Goal: Information Seeking & Learning: Learn about a topic

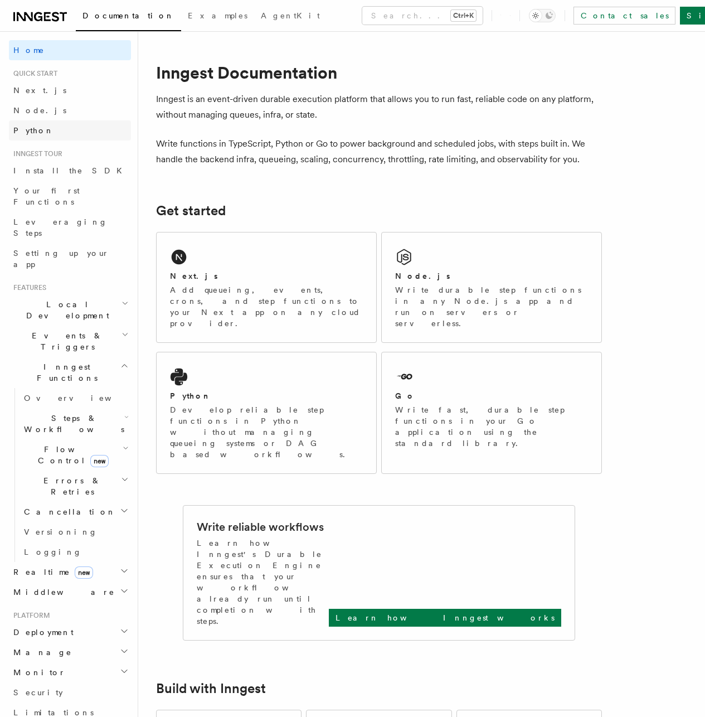
click at [23, 130] on span "Python" at bounding box center [33, 130] width 41 height 9
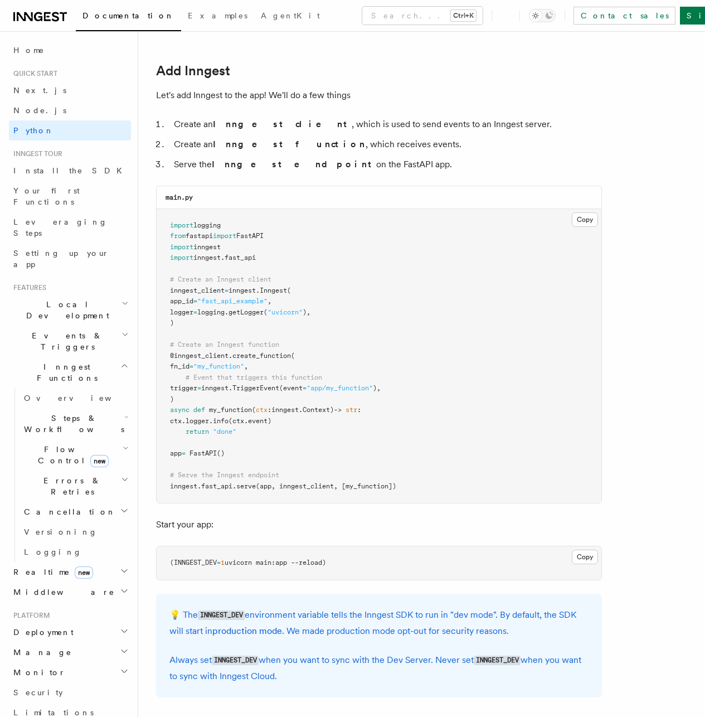
scroll to position [669, 0]
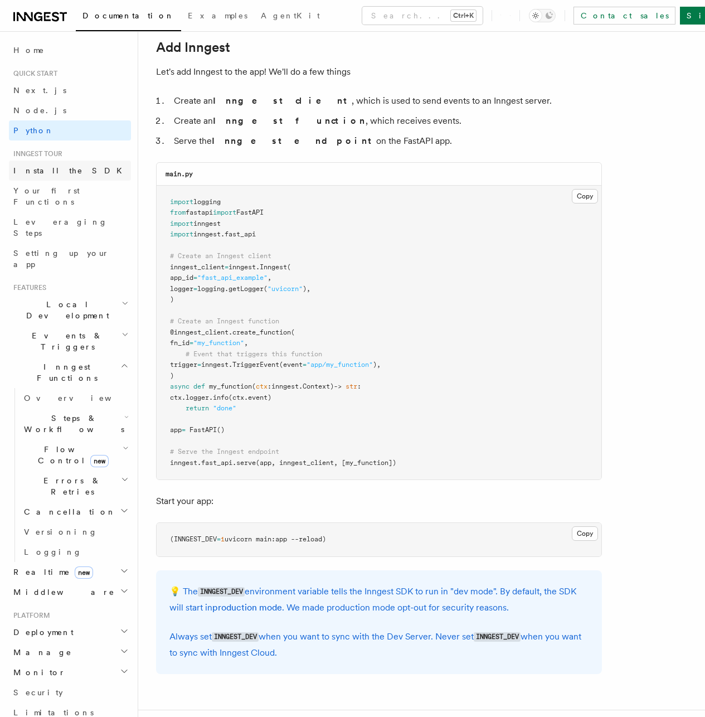
click at [50, 171] on span "Install the SDK" at bounding box center [70, 170] width 115 height 9
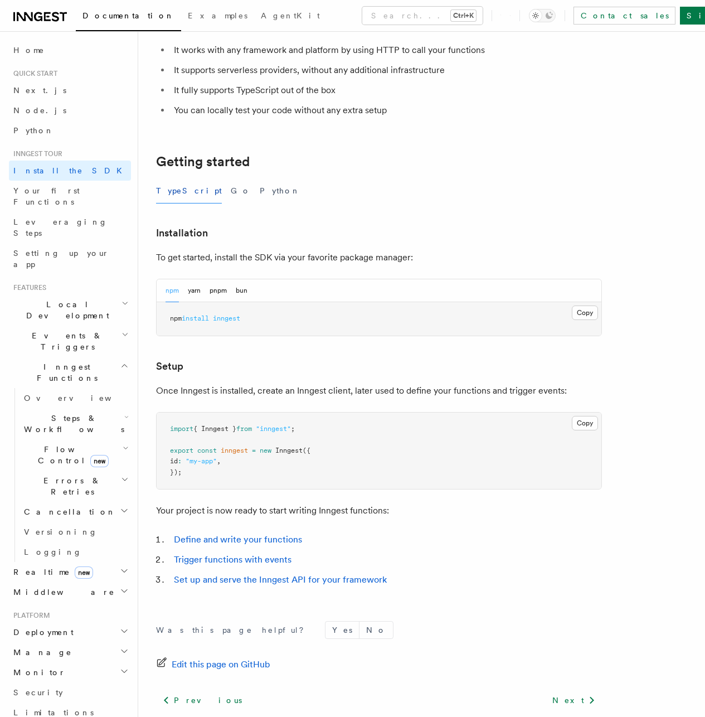
scroll to position [134, 0]
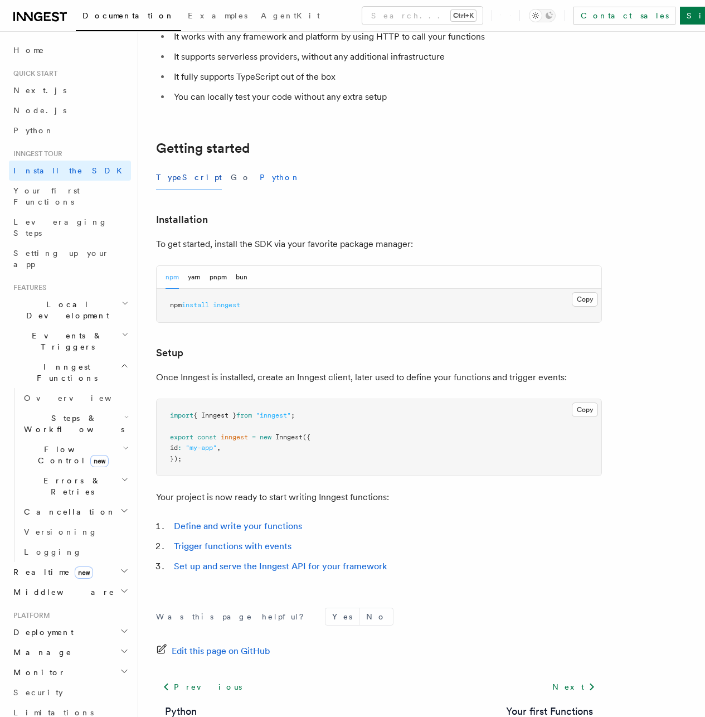
click at [260, 174] on button "Python" at bounding box center [280, 177] width 41 height 25
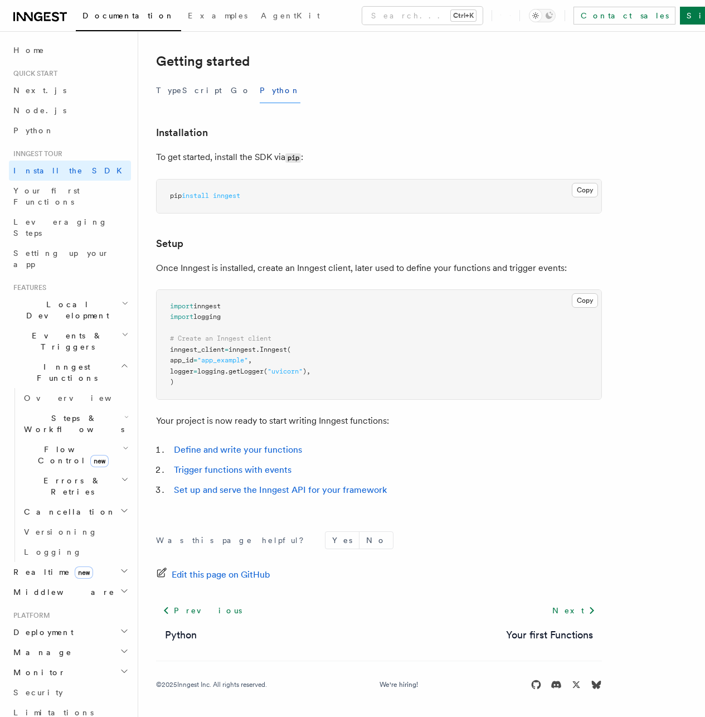
scroll to position [236, 0]
click at [124, 412] on icon "button" at bounding box center [126, 416] width 4 height 9
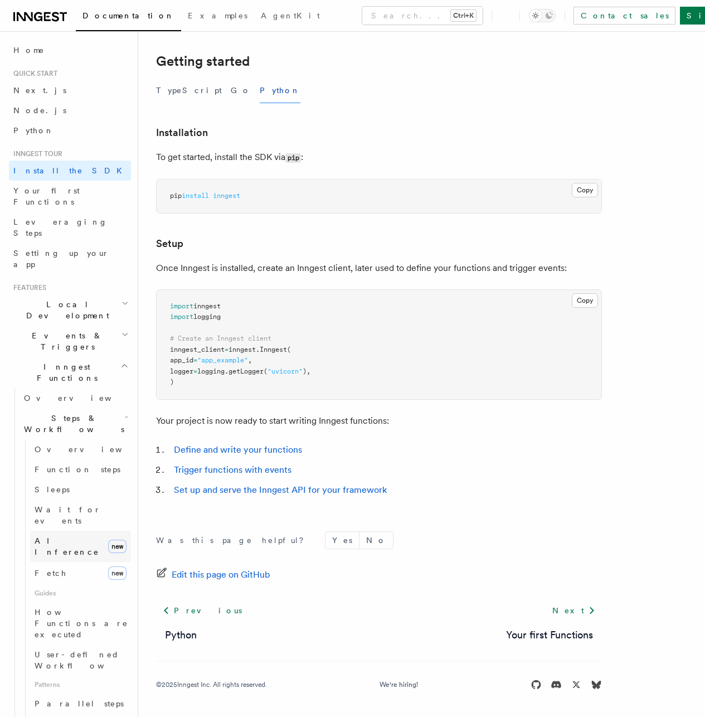
click at [75, 535] on span "AI Inference" at bounding box center [69, 546] width 69 height 22
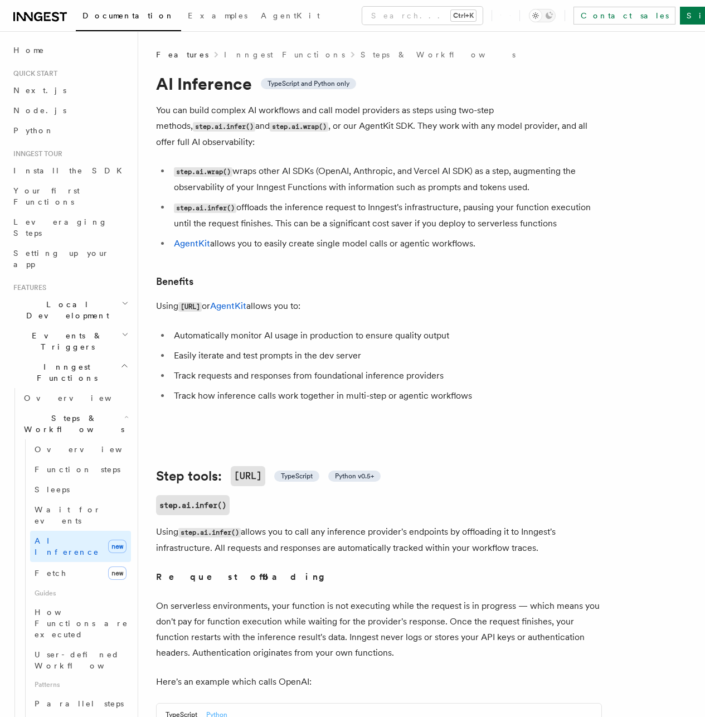
click at [82, 412] on span "Steps & Workflows" at bounding box center [72, 423] width 105 height 22
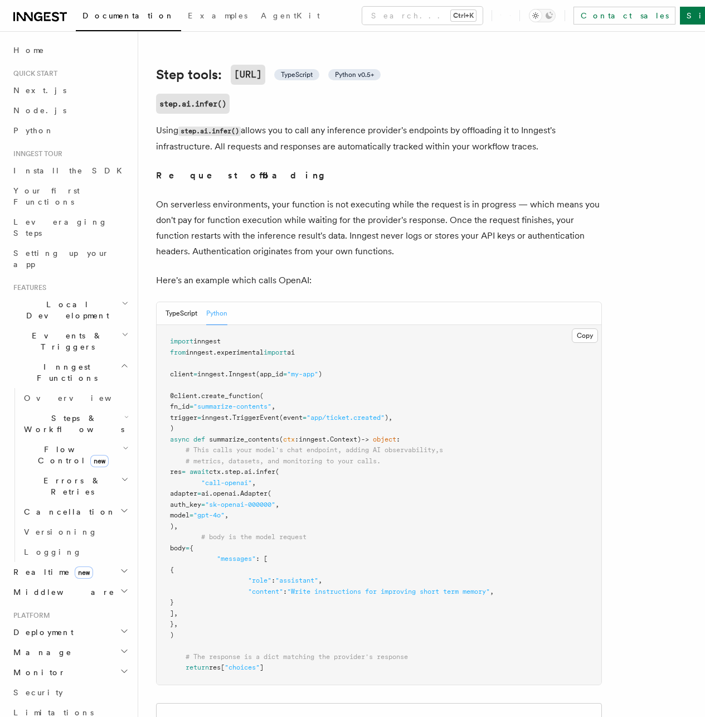
click at [35, 23] on icon at bounding box center [40, 16] width 54 height 13
